Goal: Task Accomplishment & Management: Manage account settings

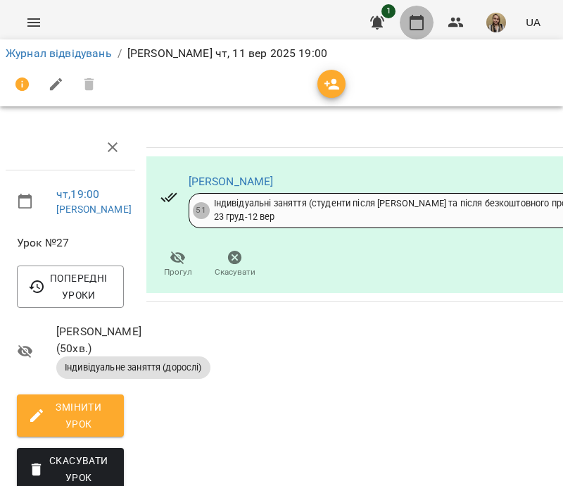
click at [422, 22] on icon "button" at bounding box center [416, 22] width 17 height 17
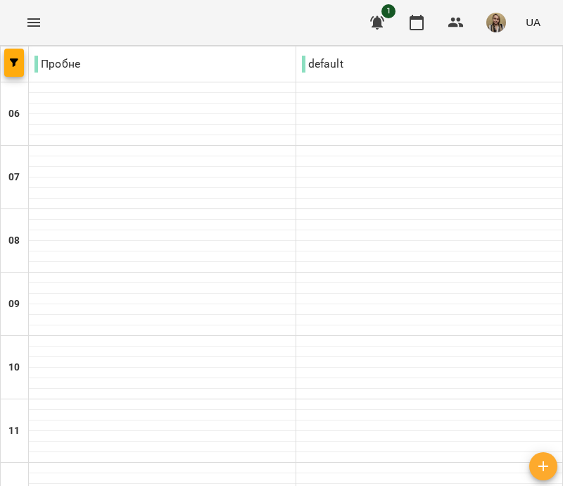
scroll to position [611, 0]
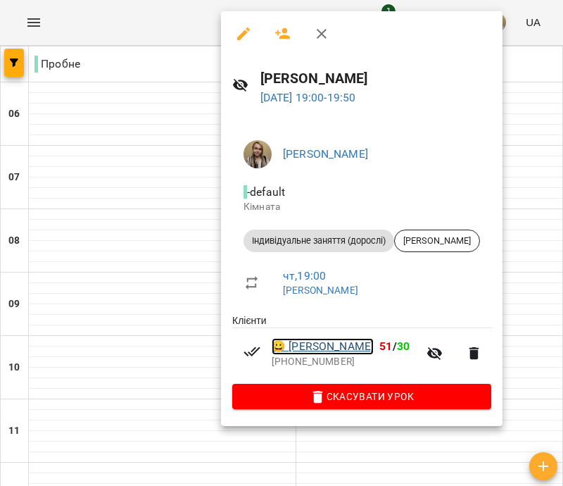
click at [374, 350] on link "😀 [PERSON_NAME]" at bounding box center [323, 346] width 102 height 17
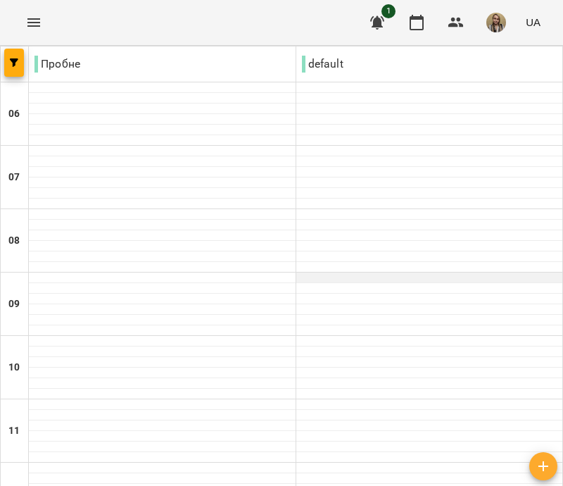
scroll to position [704, 0]
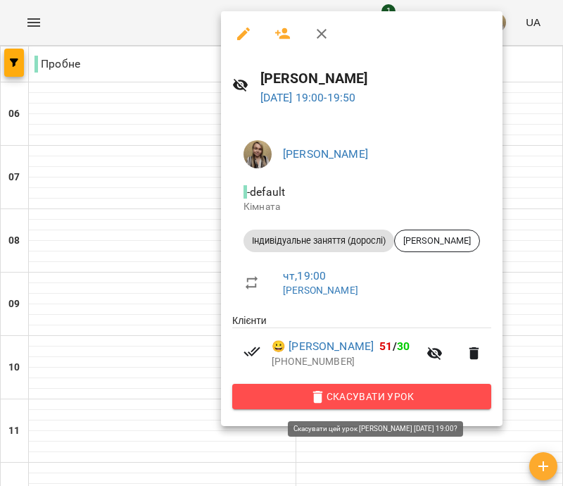
click at [420, 399] on span "Скасувати Урок" at bounding box center [362, 396] width 237 height 17
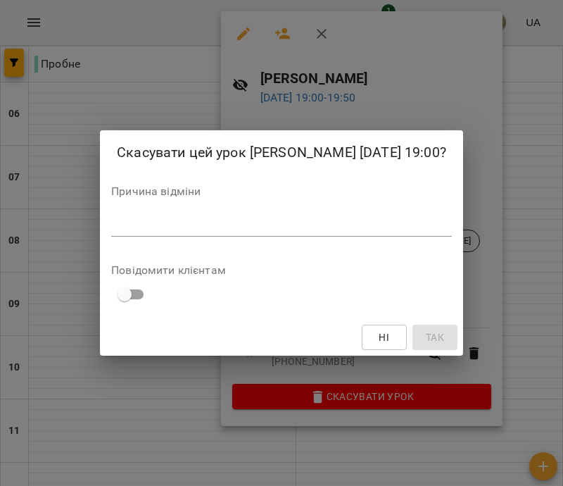
click at [134, 226] on textarea at bounding box center [281, 224] width 341 height 13
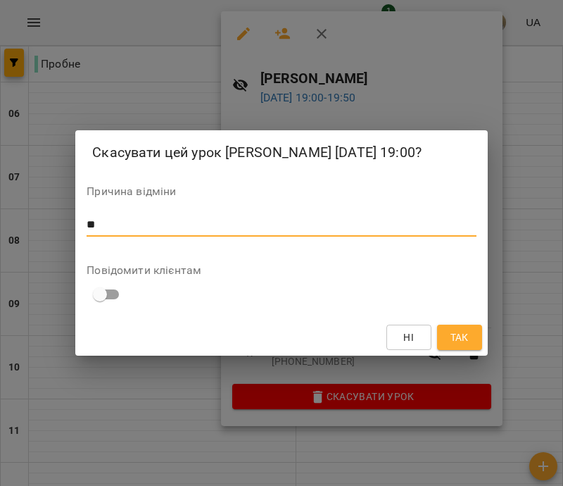
type textarea "*"
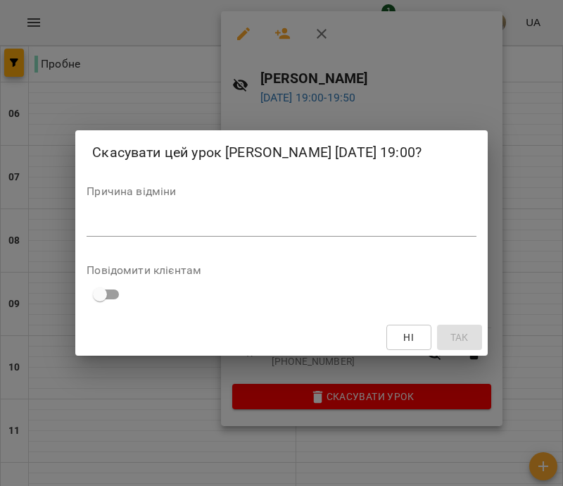
click at [182, 71] on div "Скасувати цей урок [PERSON_NAME] [DATE] 19:00? Причина відміни * Повідомити клі…" at bounding box center [281, 243] width 563 height 486
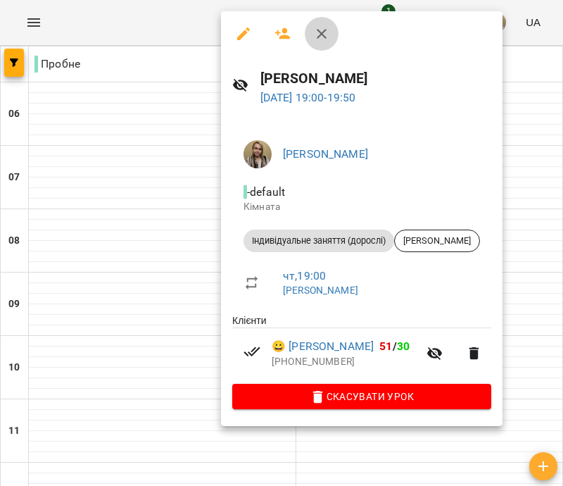
click at [319, 31] on icon "button" at bounding box center [322, 34] width 10 height 10
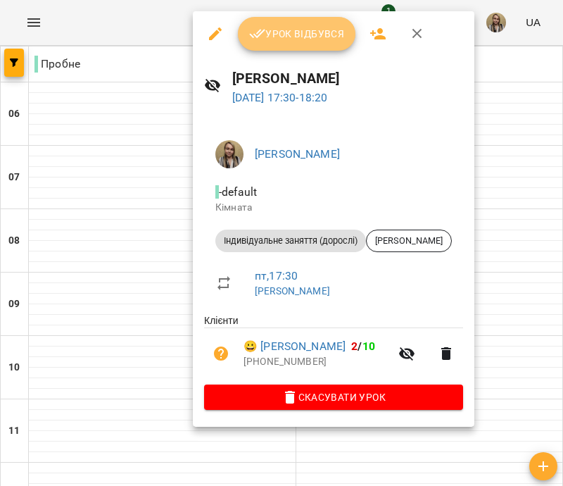
click at [279, 29] on span "Урок відбувся" at bounding box center [297, 33] width 96 height 17
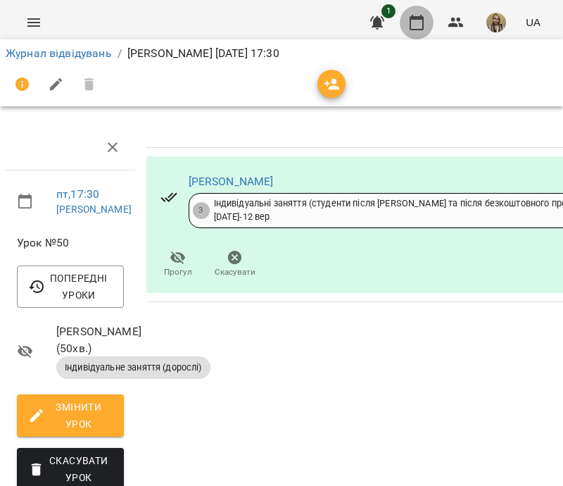
click at [423, 23] on icon "button" at bounding box center [417, 22] width 14 height 15
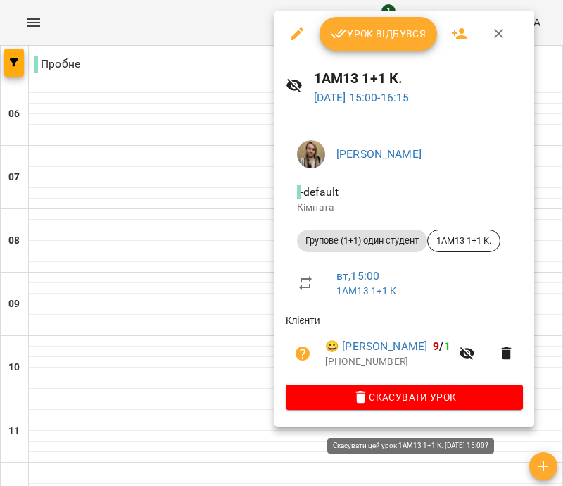
click at [407, 406] on span "Скасувати Урок" at bounding box center [404, 397] width 215 height 17
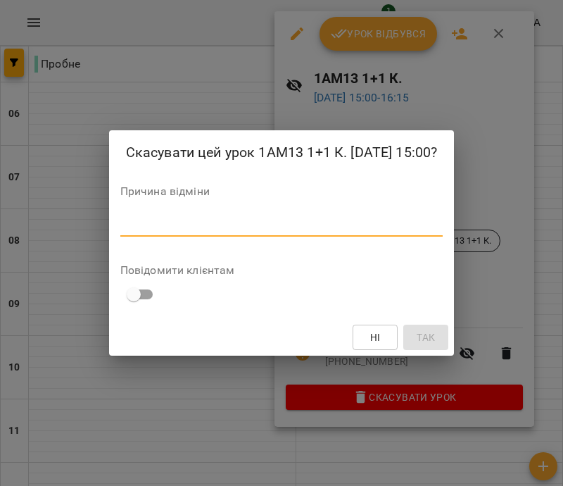
click at [147, 219] on textarea at bounding box center [281, 224] width 323 height 13
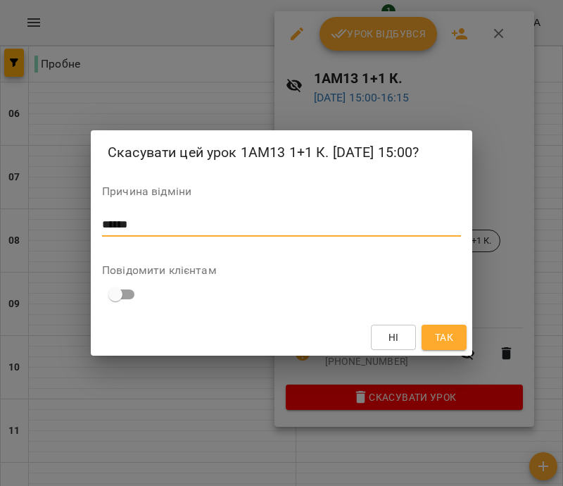
type textarea "******"
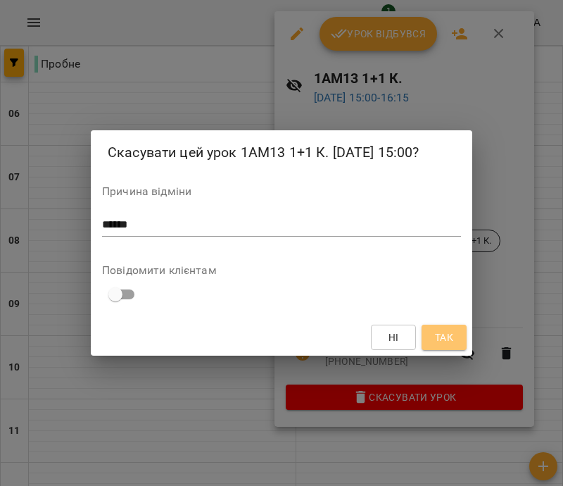
click at [447, 339] on span "Так" at bounding box center [444, 337] width 18 height 17
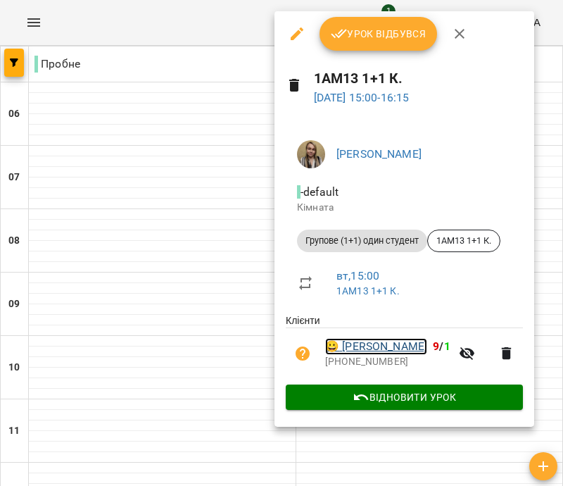
click at [353, 350] on link "😀 [PERSON_NAME]" at bounding box center [376, 346] width 102 height 17
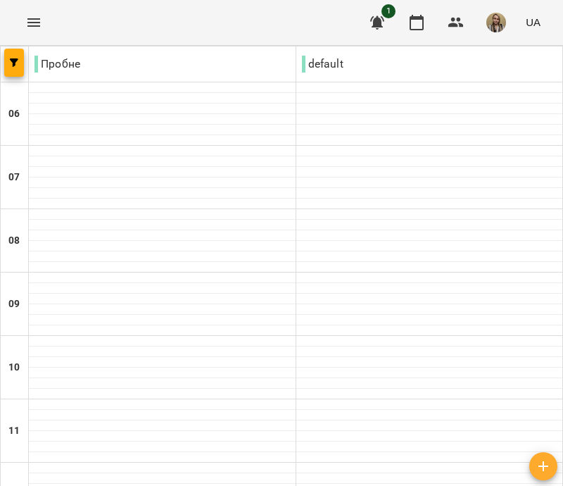
scroll to position [493, 0]
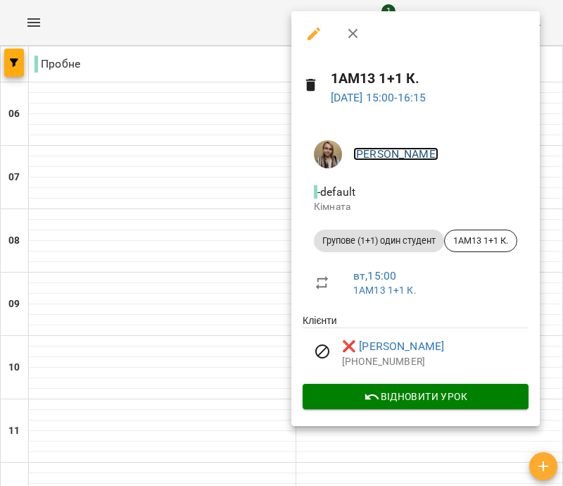
click at [406, 148] on link "[PERSON_NAME]" at bounding box center [395, 153] width 85 height 13
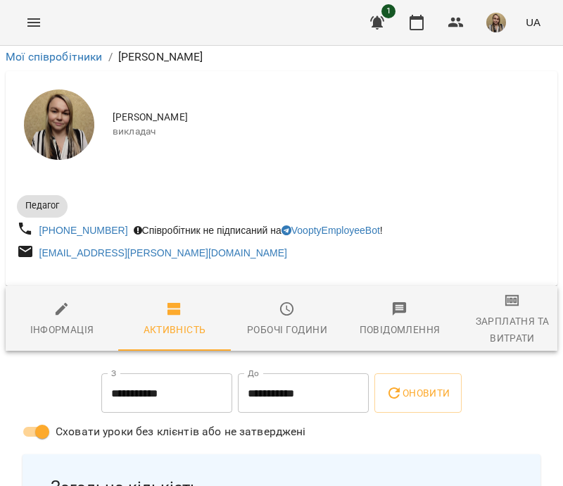
scroll to position [493, 0]
click at [420, 25] on icon "button" at bounding box center [416, 22] width 17 height 17
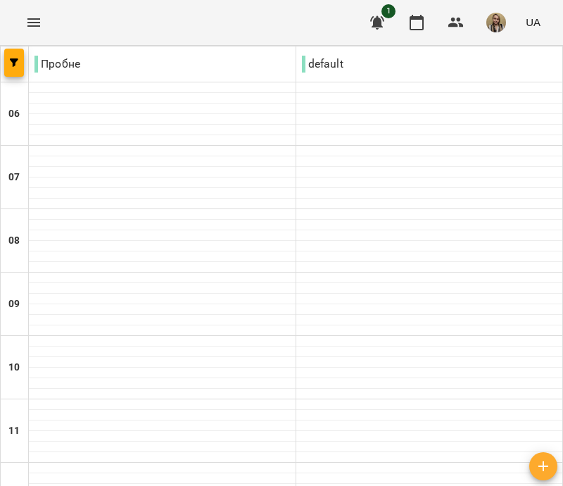
scroll to position [493, 0]
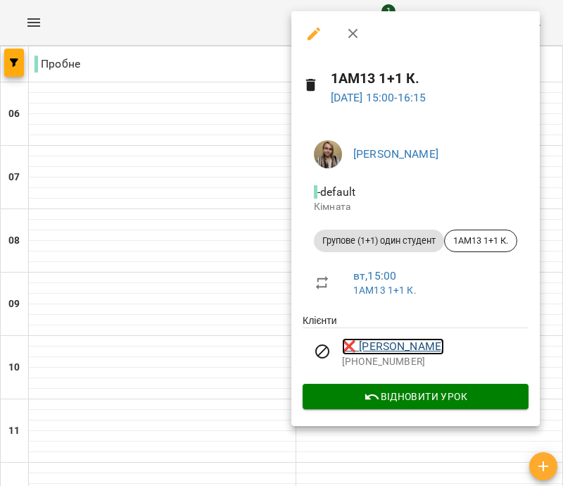
click at [377, 349] on link "❌ [PERSON_NAME]" at bounding box center [393, 346] width 102 height 17
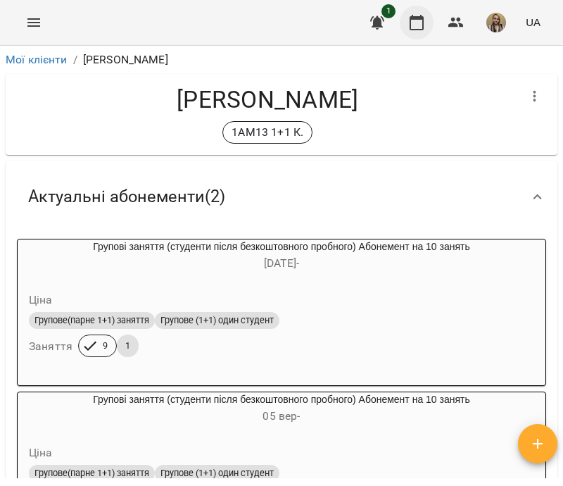
click at [417, 20] on icon "button" at bounding box center [416, 22] width 17 height 17
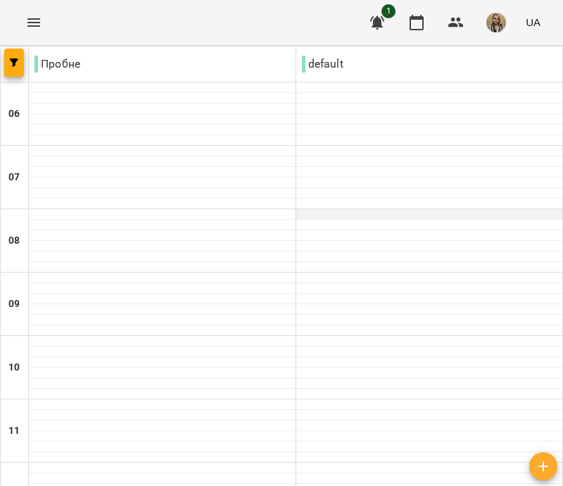
scroll to position [493, 0]
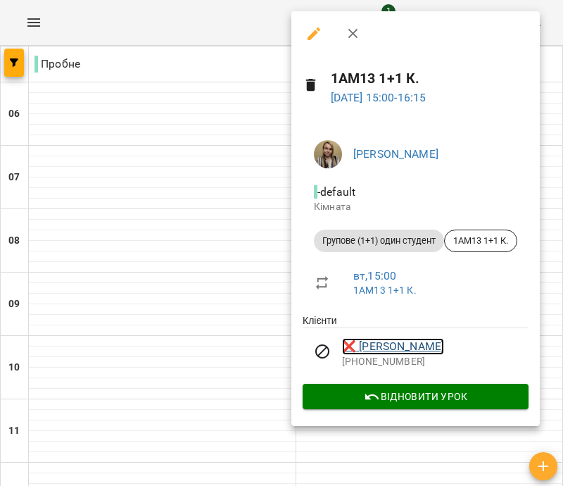
click at [349, 344] on link "❌ [PERSON_NAME]" at bounding box center [393, 346] width 102 height 17
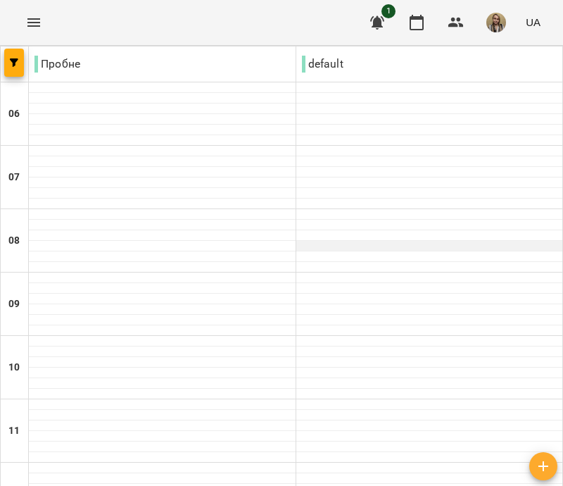
scroll to position [563, 0]
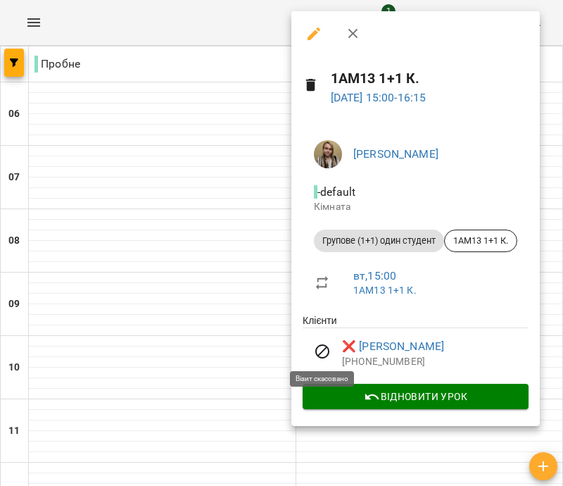
click at [320, 353] on icon at bounding box center [322, 351] width 17 height 17
click at [322, 351] on icon at bounding box center [322, 351] width 17 height 17
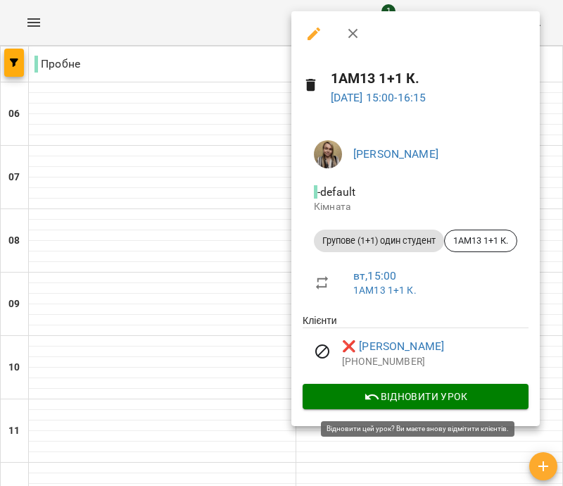
click at [394, 399] on span "Відновити урок" at bounding box center [415, 396] width 203 height 17
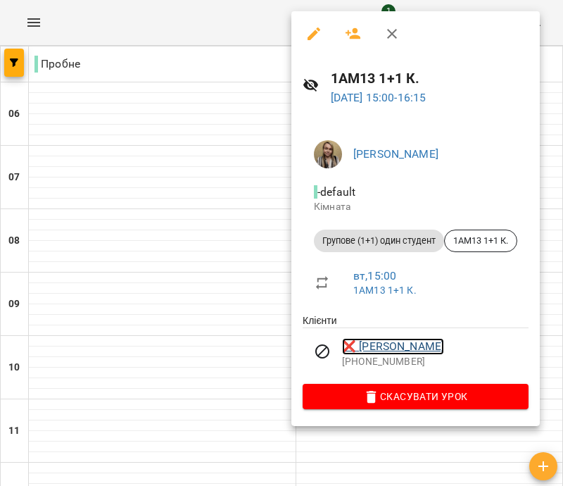
click at [403, 346] on link "❌ [PERSON_NAME]" at bounding box center [393, 346] width 102 height 17
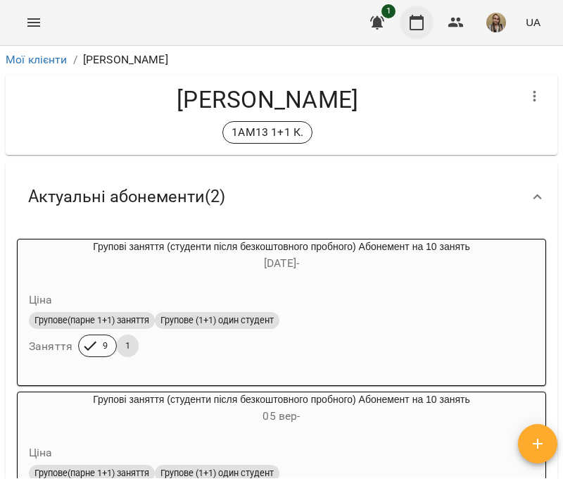
click at [422, 23] on icon "button" at bounding box center [416, 22] width 17 height 17
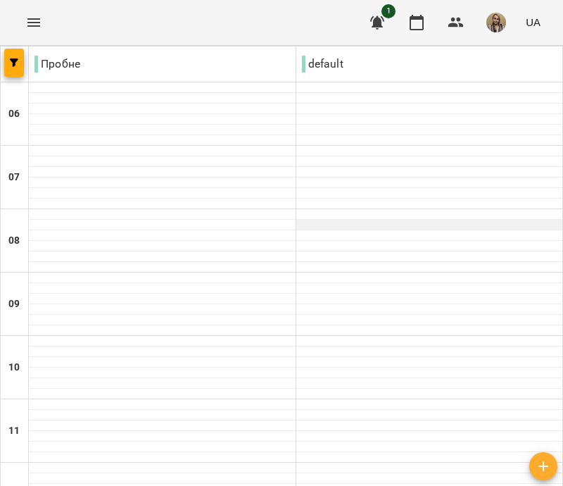
scroll to position [563, 0]
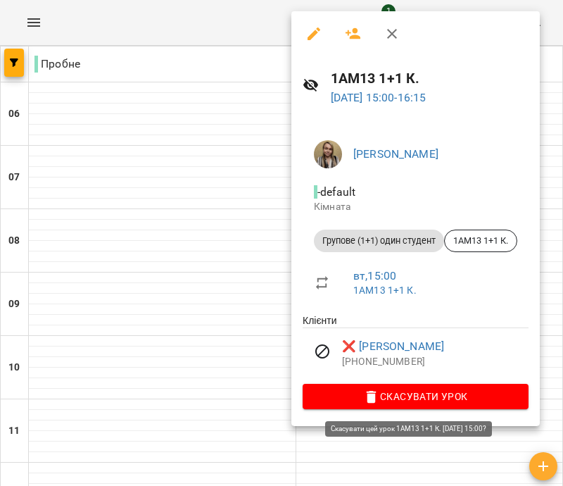
click at [407, 396] on span "Скасувати Урок" at bounding box center [415, 396] width 203 height 17
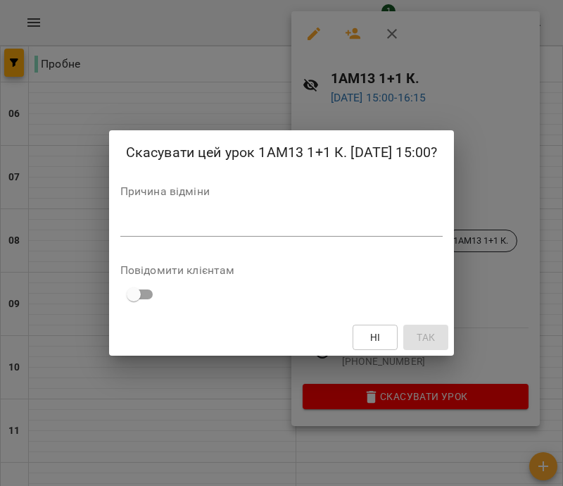
click at [222, 52] on div "Скасувати цей урок 1АМ13 1+1 К. [DATE] 15:00? Причина відміни * Повідомити кліє…" at bounding box center [281, 243] width 563 height 486
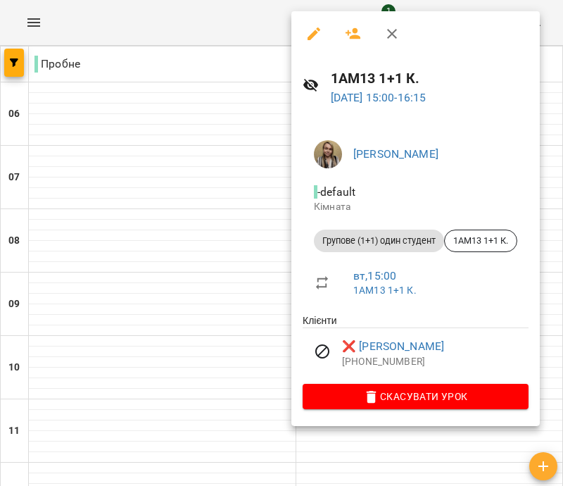
click at [408, 237] on span "Групове (1+1) один студент" at bounding box center [379, 240] width 130 height 13
click at [473, 234] on span "1АМ13 1+1 К." at bounding box center [481, 240] width 72 height 13
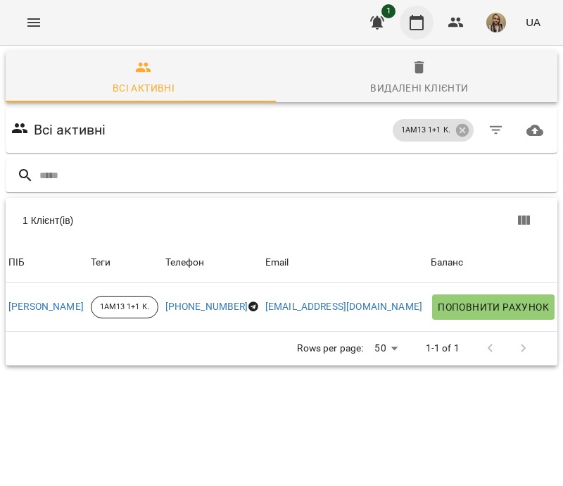
click at [414, 20] on icon "button" at bounding box center [416, 22] width 17 height 17
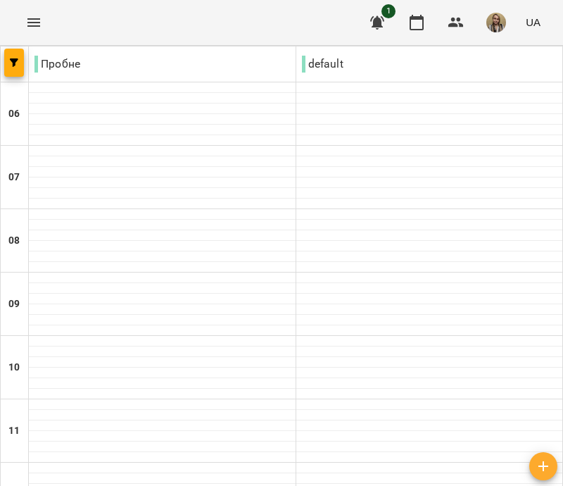
scroll to position [493, 0]
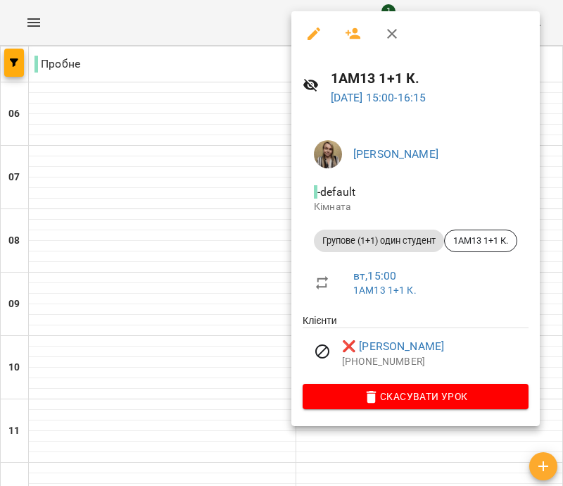
click at [310, 34] on icon "button" at bounding box center [314, 33] width 17 height 17
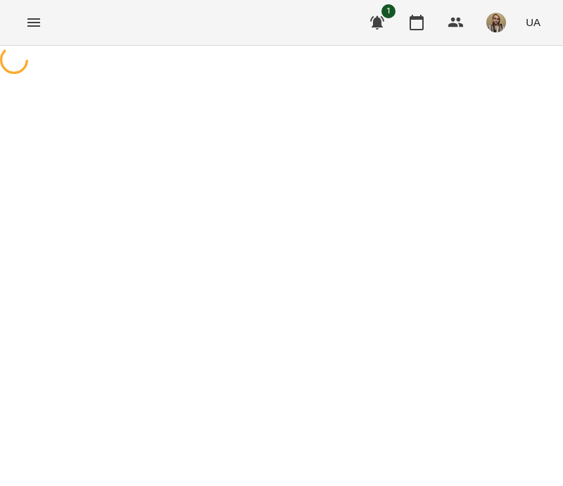
select select "**********"
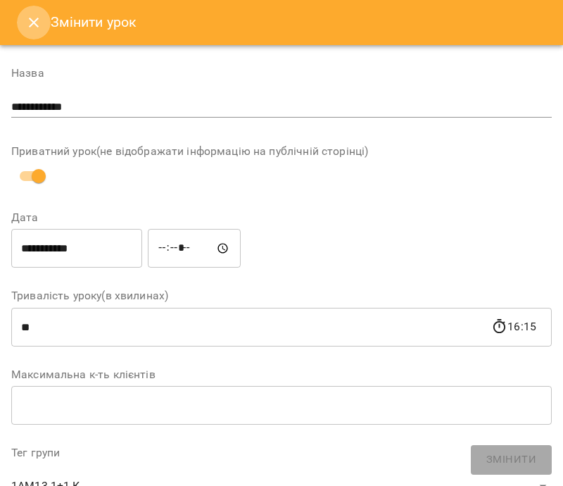
click at [39, 20] on icon "Close" at bounding box center [33, 22] width 17 height 17
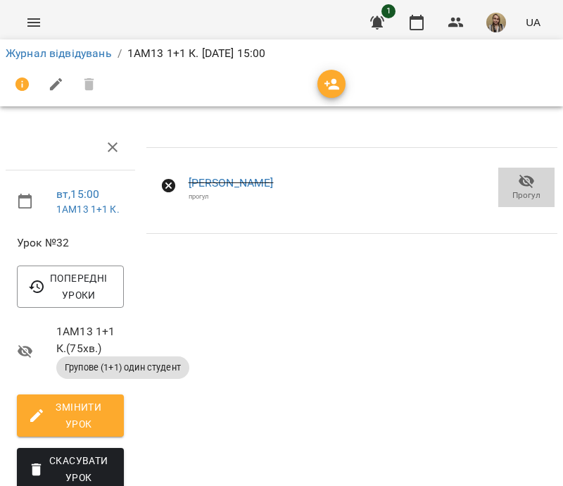
click at [519, 181] on icon "button" at bounding box center [526, 181] width 15 height 13
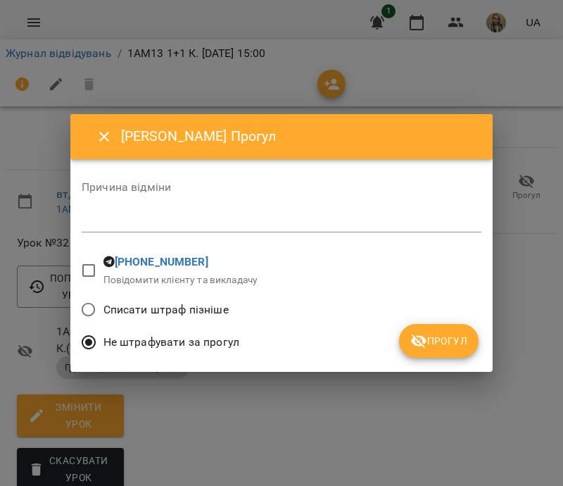
click at [448, 337] on span "Прогул" at bounding box center [438, 340] width 57 height 17
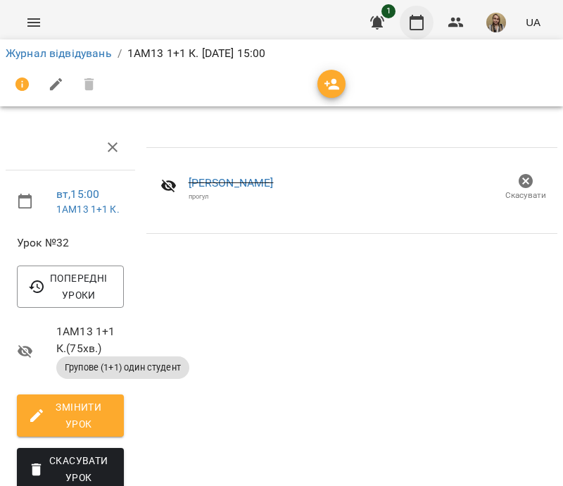
click at [419, 18] on icon "button" at bounding box center [417, 22] width 14 height 15
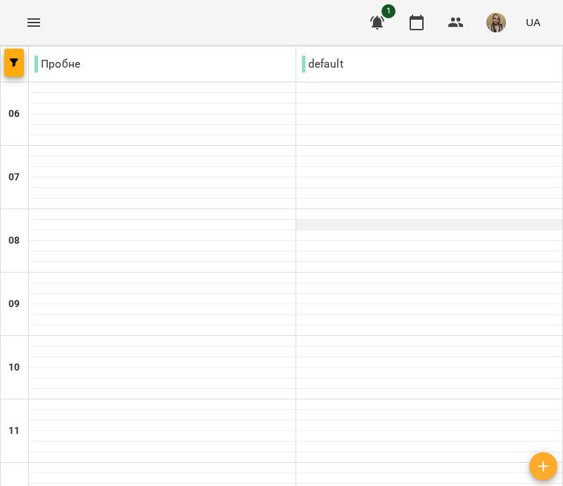
scroll to position [422, 0]
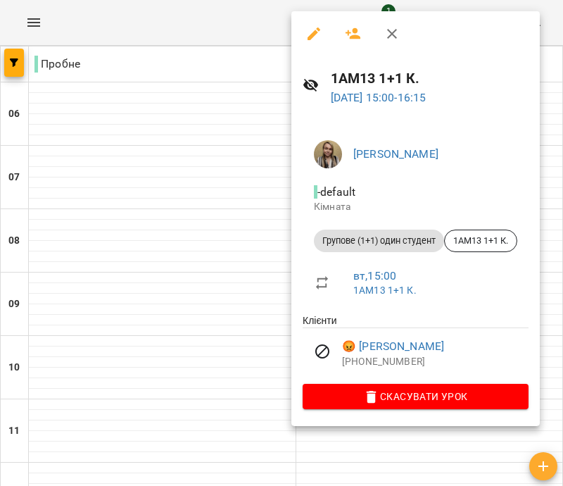
click at [389, 34] on icon "button" at bounding box center [392, 33] width 17 height 17
